Goal: Use online tool/utility

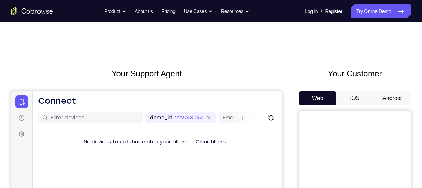
click at [383, 99] on button "Android" at bounding box center [392, 98] width 37 height 14
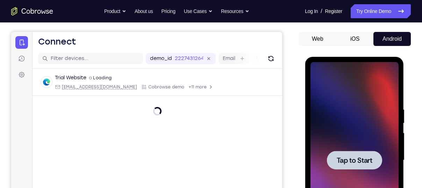
scroll to position [58, 0]
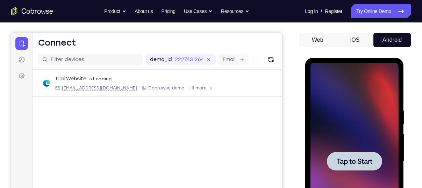
click at [361, 157] on span "Tap to Start" at bounding box center [355, 160] width 36 height 7
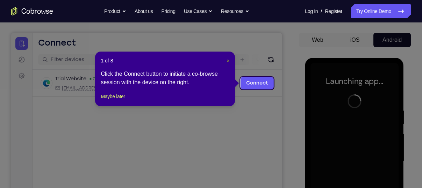
click at [228, 61] on span "×" at bounding box center [228, 61] width 3 height 6
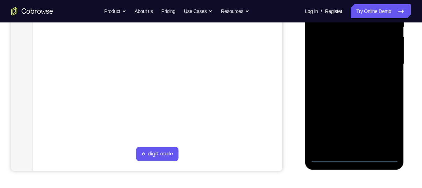
scroll to position [160, 0]
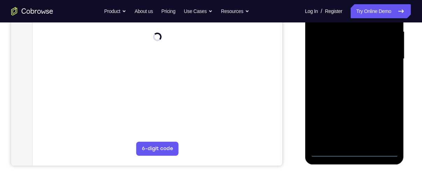
click at [354, 151] on div at bounding box center [354, 59] width 88 height 196
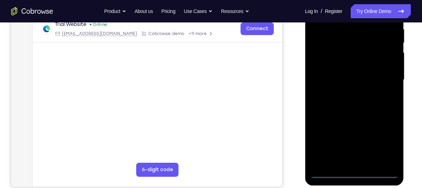
scroll to position [131, 0]
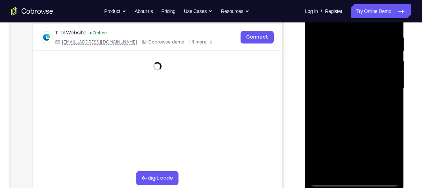
click at [389, 155] on div at bounding box center [354, 88] width 88 height 196
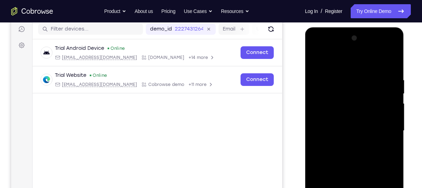
scroll to position [88, 0]
click at [338, 63] on div at bounding box center [354, 131] width 88 height 196
click at [383, 123] on div at bounding box center [354, 131] width 88 height 196
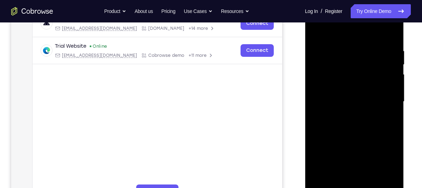
click at [363, 184] on div at bounding box center [354, 101] width 88 height 196
click at [344, 97] on div at bounding box center [354, 101] width 88 height 196
click at [344, 88] on div at bounding box center [354, 101] width 88 height 196
click at [351, 101] on div at bounding box center [354, 101] width 88 height 196
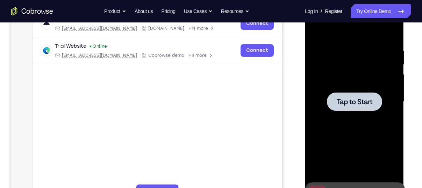
click at [350, 106] on div at bounding box center [354, 101] width 55 height 19
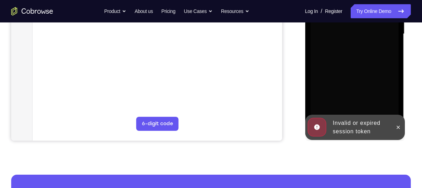
scroll to position [186, 0]
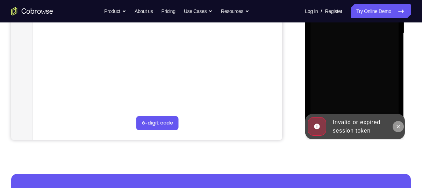
click at [396, 126] on icon at bounding box center [398, 126] width 6 height 6
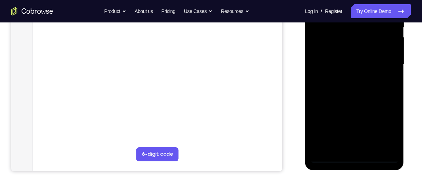
scroll to position [156, 0]
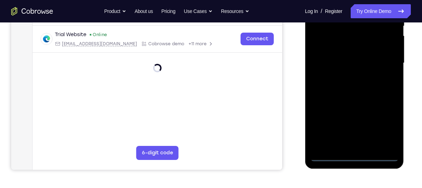
click at [355, 157] on div at bounding box center [354, 63] width 88 height 196
click at [389, 122] on div at bounding box center [354, 63] width 88 height 196
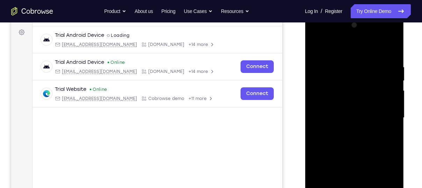
scroll to position [97, 0]
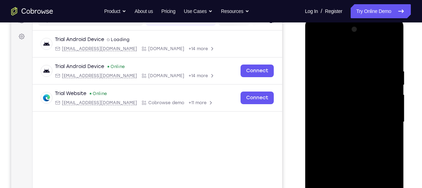
click at [346, 54] on div at bounding box center [354, 122] width 88 height 196
click at [384, 117] on div at bounding box center [354, 122] width 88 height 196
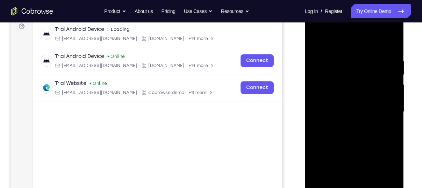
scroll to position [108, 0]
click at [345, 123] on div at bounding box center [354, 111] width 88 height 196
click at [346, 105] on div at bounding box center [354, 111] width 88 height 196
click at [349, 97] on div at bounding box center [354, 111] width 88 height 196
click at [352, 109] on div at bounding box center [354, 111] width 88 height 196
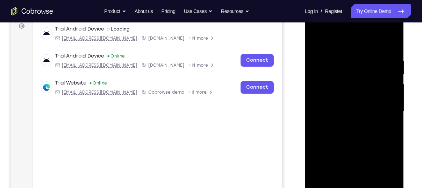
click at [356, 136] on div at bounding box center [354, 111] width 88 height 196
click at [356, 133] on div at bounding box center [354, 111] width 88 height 196
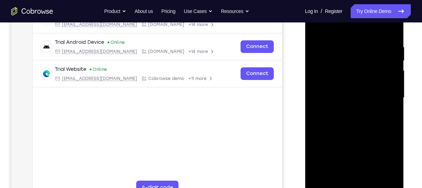
scroll to position [122, 0]
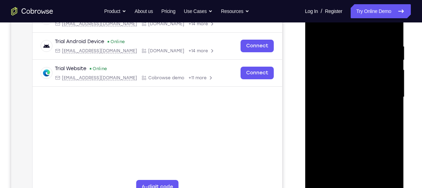
click at [393, 36] on div at bounding box center [354, 97] width 88 height 196
click at [315, 119] on div at bounding box center [354, 97] width 88 height 196
click at [314, 58] on div at bounding box center [354, 97] width 88 height 196
click at [394, 132] on div at bounding box center [354, 97] width 88 height 196
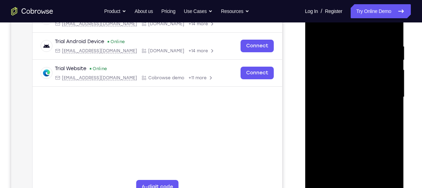
click at [394, 132] on div at bounding box center [354, 97] width 88 height 196
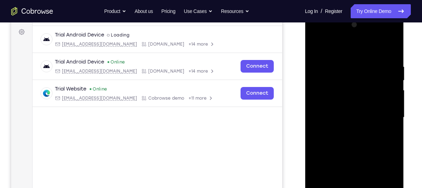
scroll to position [101, 0]
click at [397, 54] on div at bounding box center [354, 118] width 88 height 196
click at [391, 56] on div at bounding box center [354, 118] width 88 height 196
click at [394, 54] on div at bounding box center [354, 118] width 88 height 196
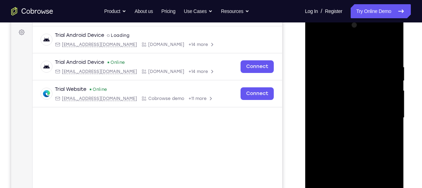
click at [395, 81] on div at bounding box center [354, 118] width 88 height 196
click at [394, 81] on div at bounding box center [354, 118] width 88 height 196
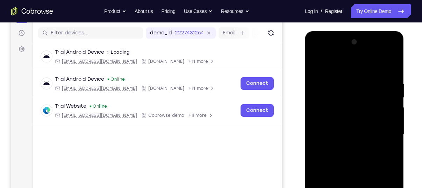
scroll to position [84, 0]
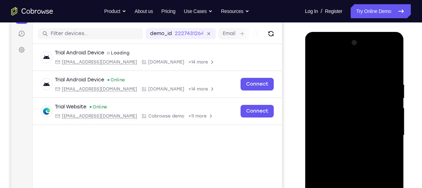
click at [394, 100] on div at bounding box center [354, 135] width 88 height 196
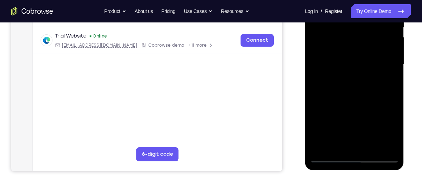
scroll to position [155, 0]
click at [321, 146] on div at bounding box center [354, 64] width 88 height 196
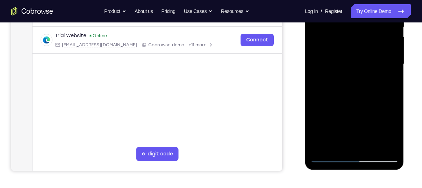
click at [321, 146] on div at bounding box center [354, 64] width 88 height 196
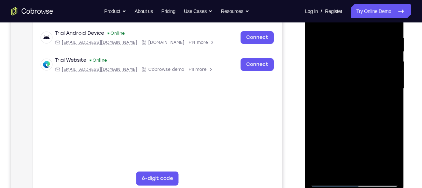
scroll to position [131, 0]
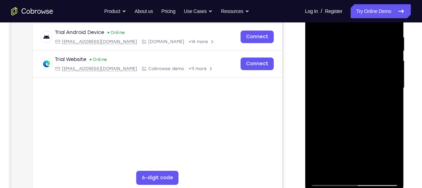
click at [322, 170] on div at bounding box center [354, 88] width 88 height 196
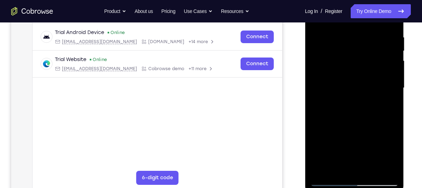
click at [322, 170] on div at bounding box center [354, 88] width 88 height 196
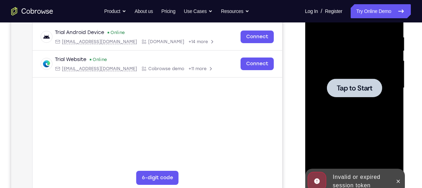
click at [339, 97] on div at bounding box center [354, 87] width 55 height 19
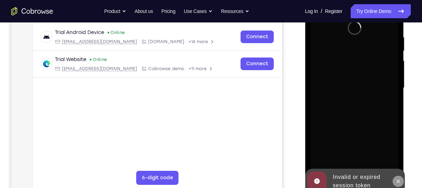
click at [398, 179] on icon at bounding box center [398, 181] width 6 height 6
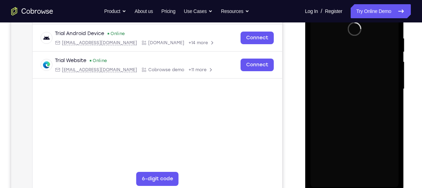
scroll to position [132, 0]
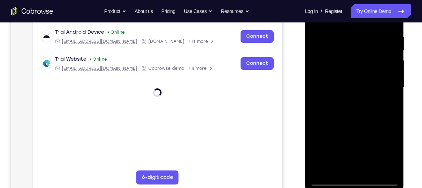
click at [354, 181] on div at bounding box center [354, 88] width 88 height 196
click at [355, 178] on div at bounding box center [354, 88] width 88 height 196
click at [387, 148] on div at bounding box center [354, 88] width 88 height 196
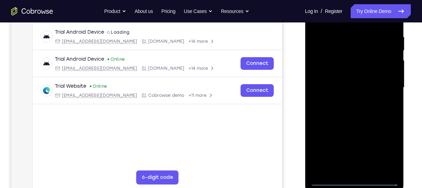
click at [387, 148] on div at bounding box center [354, 88] width 88 height 196
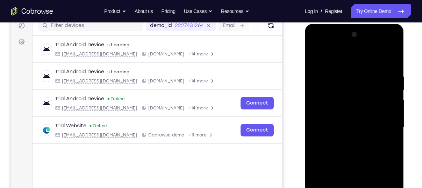
click at [336, 59] on div at bounding box center [354, 127] width 88 height 196
click at [325, 104] on div at bounding box center [354, 127] width 88 height 196
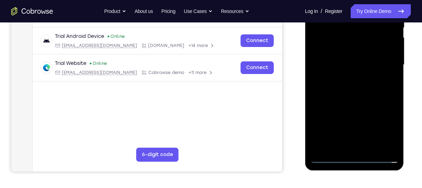
click at [339, 148] on div at bounding box center [354, 65] width 88 height 196
click at [338, 70] on div at bounding box center [354, 65] width 88 height 196
click at [343, 63] on div at bounding box center [354, 65] width 88 height 196
click at [347, 75] on div at bounding box center [354, 65] width 88 height 196
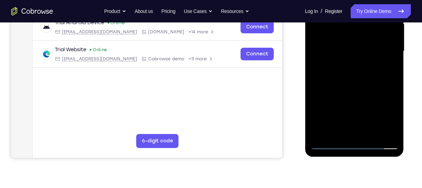
scroll to position [168, 0]
click at [352, 129] on div at bounding box center [354, 51] width 88 height 196
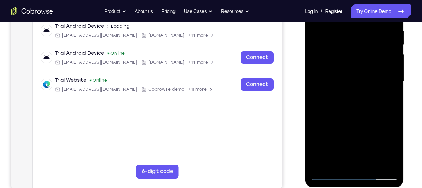
scroll to position [137, 0]
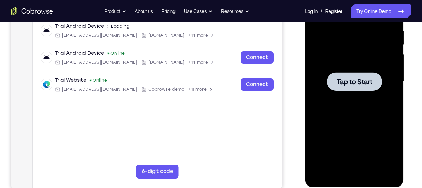
click at [345, 80] on span "Tap to Start" at bounding box center [355, 81] width 36 height 7
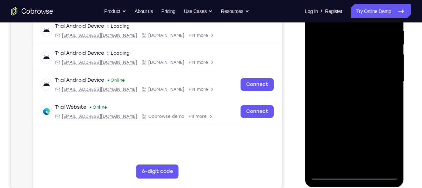
click at [353, 172] on div at bounding box center [354, 82] width 88 height 196
click at [385, 141] on div at bounding box center [354, 82] width 88 height 196
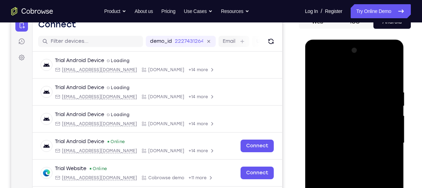
scroll to position [75, 0]
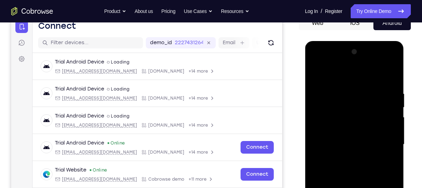
click at [334, 72] on div at bounding box center [354, 144] width 88 height 196
click at [324, 123] on div at bounding box center [354, 144] width 88 height 196
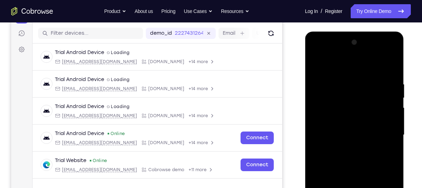
scroll to position [84, 0]
click at [331, 136] on div at bounding box center [354, 135] width 88 height 196
click at [336, 129] on div at bounding box center [354, 135] width 88 height 196
click at [350, 143] on div at bounding box center [354, 135] width 88 height 196
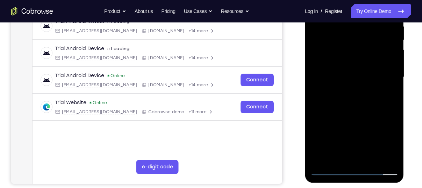
click at [354, 154] on div at bounding box center [354, 77] width 88 height 196
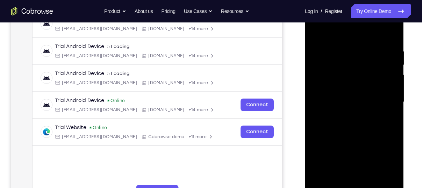
scroll to position [118, 0]
click at [323, 164] on div at bounding box center [354, 101] width 88 height 196
click at [323, 165] on div at bounding box center [354, 101] width 88 height 196
click at [392, 30] on div at bounding box center [354, 101] width 88 height 196
click at [395, 30] on div at bounding box center [354, 101] width 88 height 196
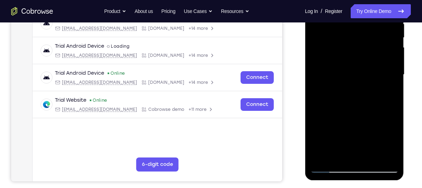
scroll to position [143, 0]
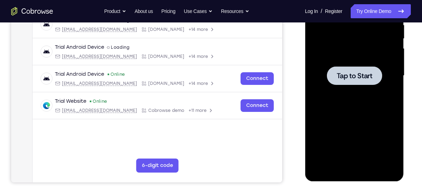
click at [344, 75] on span "Tap to Start" at bounding box center [355, 75] width 36 height 7
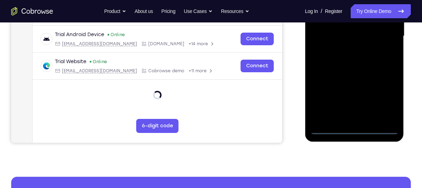
scroll to position [188, 0]
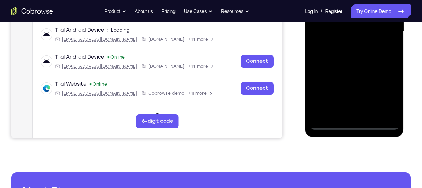
click at [355, 124] on div at bounding box center [354, 32] width 88 height 196
click at [387, 88] on div at bounding box center [354, 32] width 88 height 196
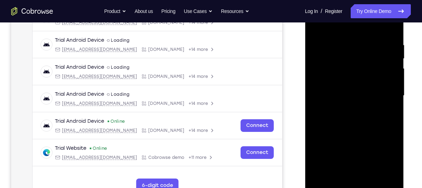
scroll to position [123, 0]
click at [332, 26] on div at bounding box center [354, 96] width 88 height 196
click at [327, 72] on div at bounding box center [354, 96] width 88 height 196
click at [339, 96] on div at bounding box center [354, 96] width 88 height 196
click at [338, 92] on div at bounding box center [354, 96] width 88 height 196
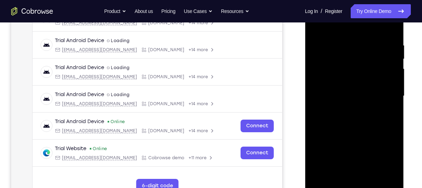
click at [341, 101] on div at bounding box center [354, 96] width 88 height 196
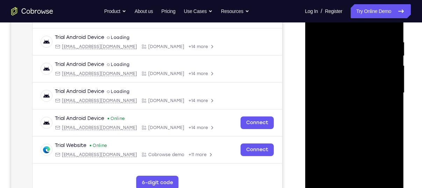
click at [362, 169] on div at bounding box center [354, 93] width 88 height 196
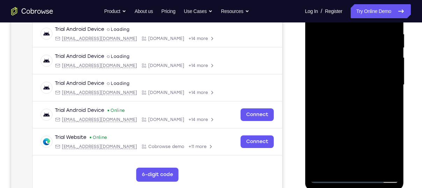
scroll to position [135, 0]
